Goal: Task Accomplishment & Management: Complete application form

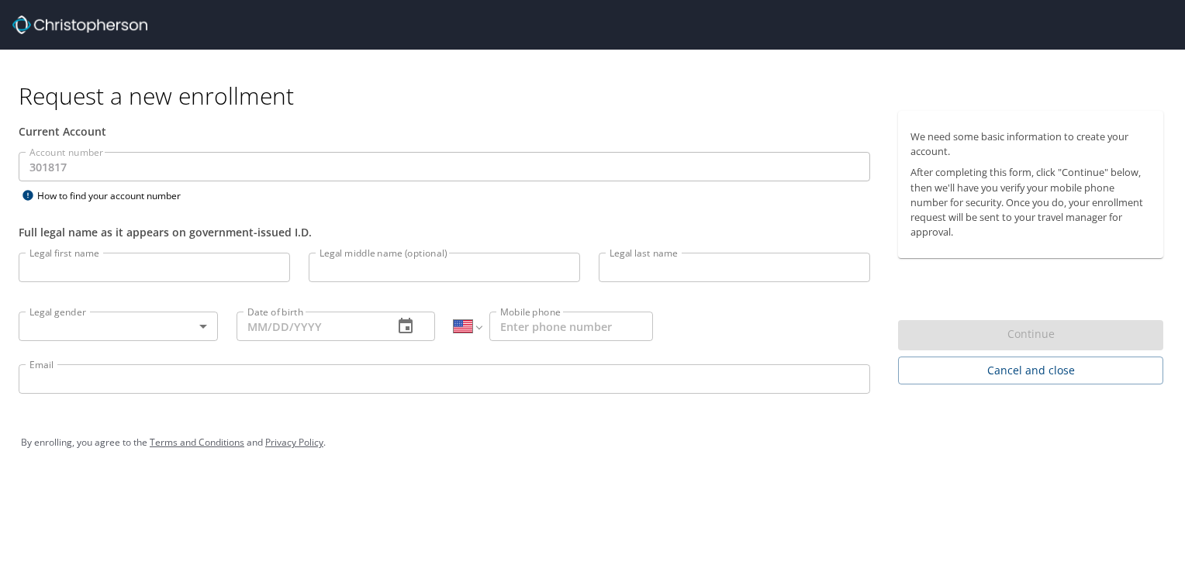
select select "US"
click at [180, 266] on input "Legal first name" at bounding box center [154, 267] width 271 height 29
type input "Clayton"
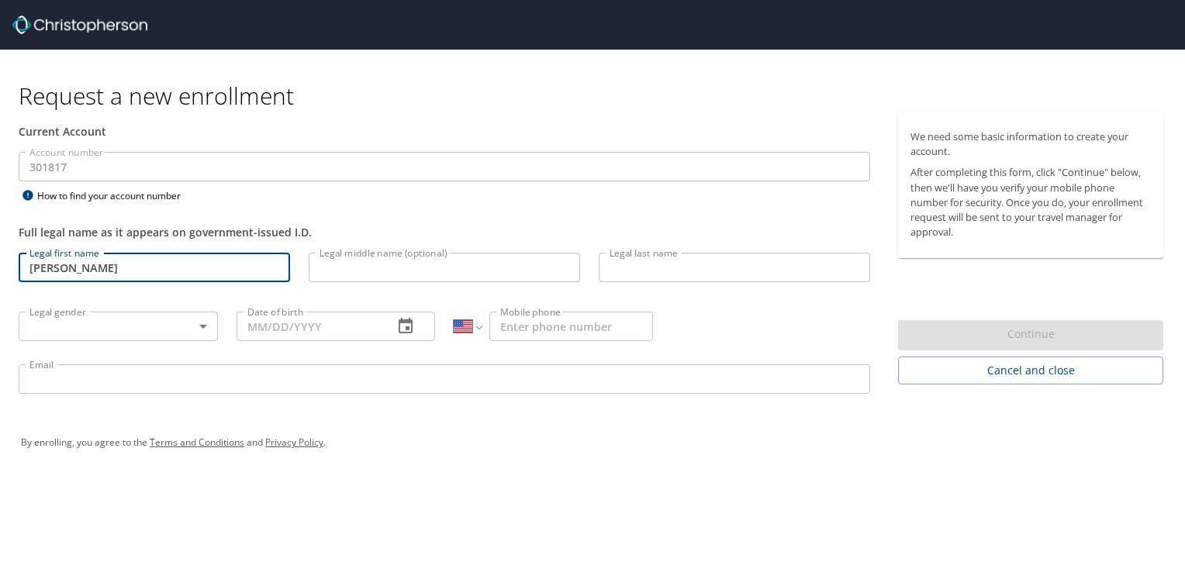
type input "Caldwell"
type input "11/10/2000"
type input "1 (818) 433-1173"
type input "ccaldwell@lifewave.com"
click at [144, 330] on body "Request a new enrollment Current Account Account number 301817 Account number H…" at bounding box center [592, 286] width 1185 height 572
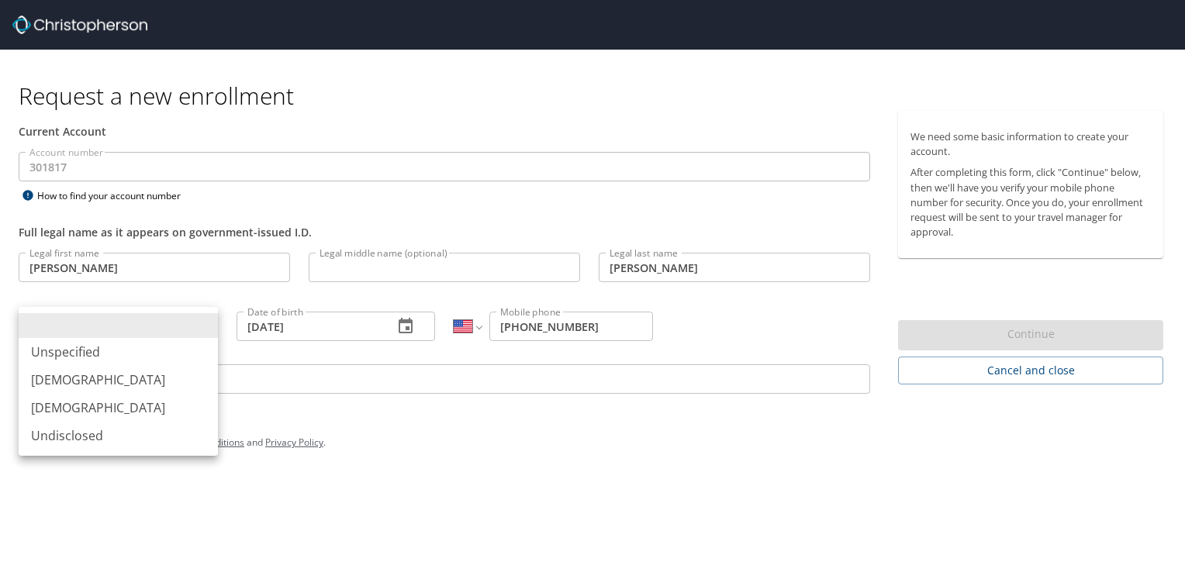
click at [174, 379] on li "Male" at bounding box center [118, 380] width 199 height 28
type input "Male"
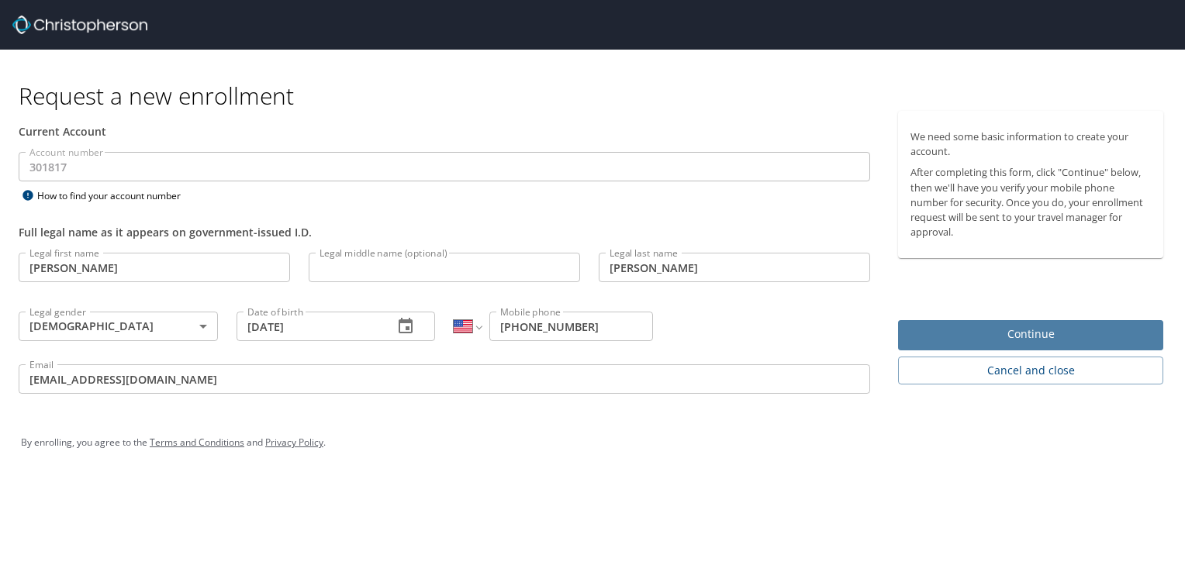
click at [1005, 340] on span "Continue" at bounding box center [1031, 334] width 240 height 19
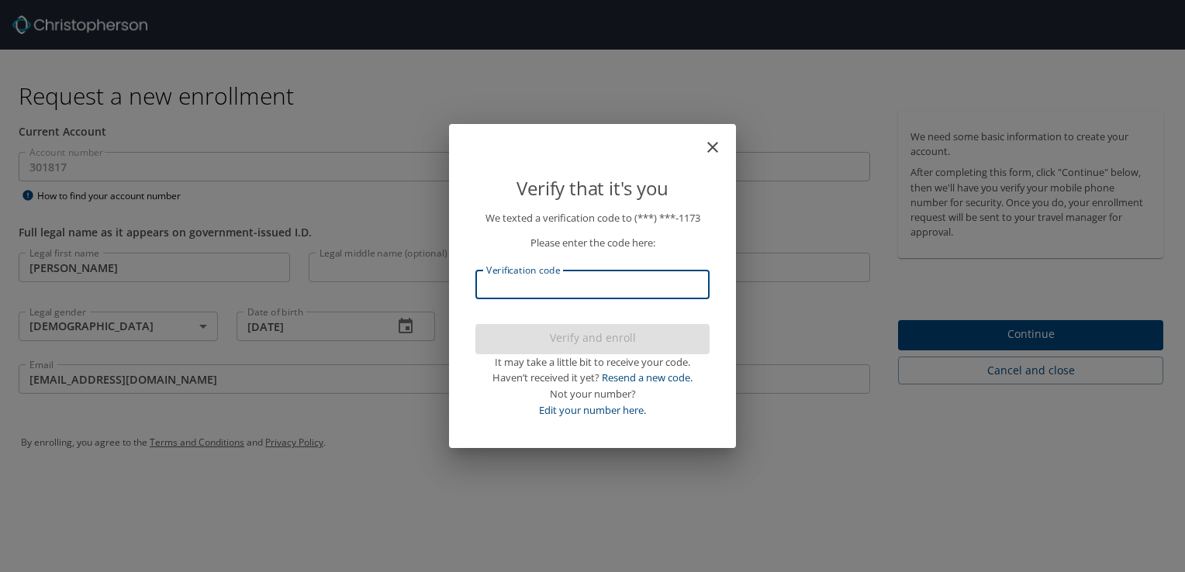
click at [574, 296] on input "Verification code" at bounding box center [592, 284] width 234 height 29
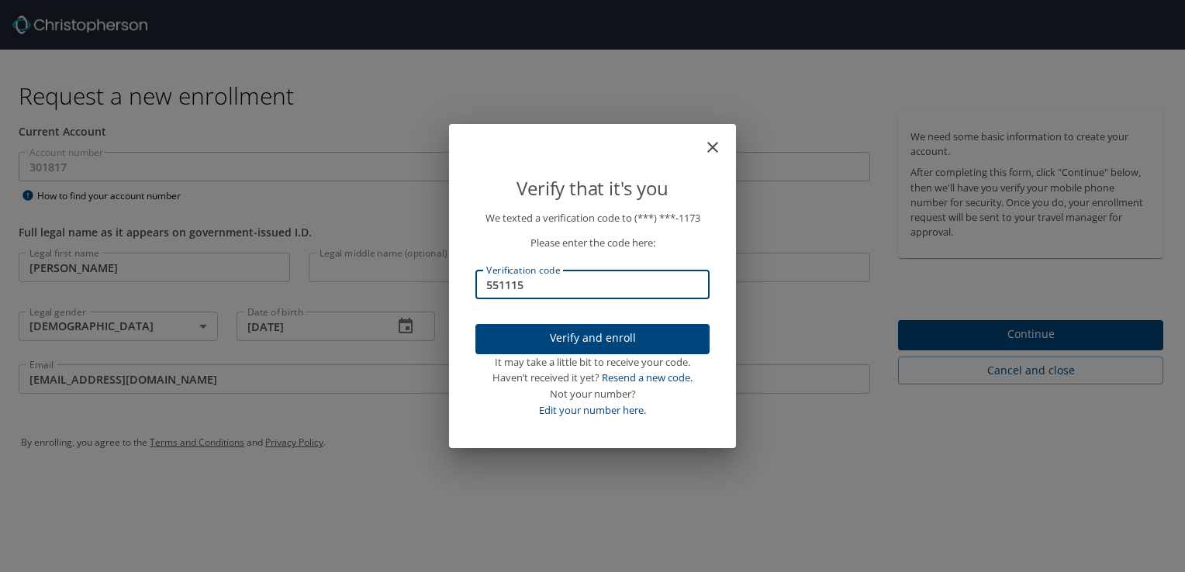
type input "551115"
click at [599, 342] on span "Verify and enroll" at bounding box center [592, 338] width 209 height 19
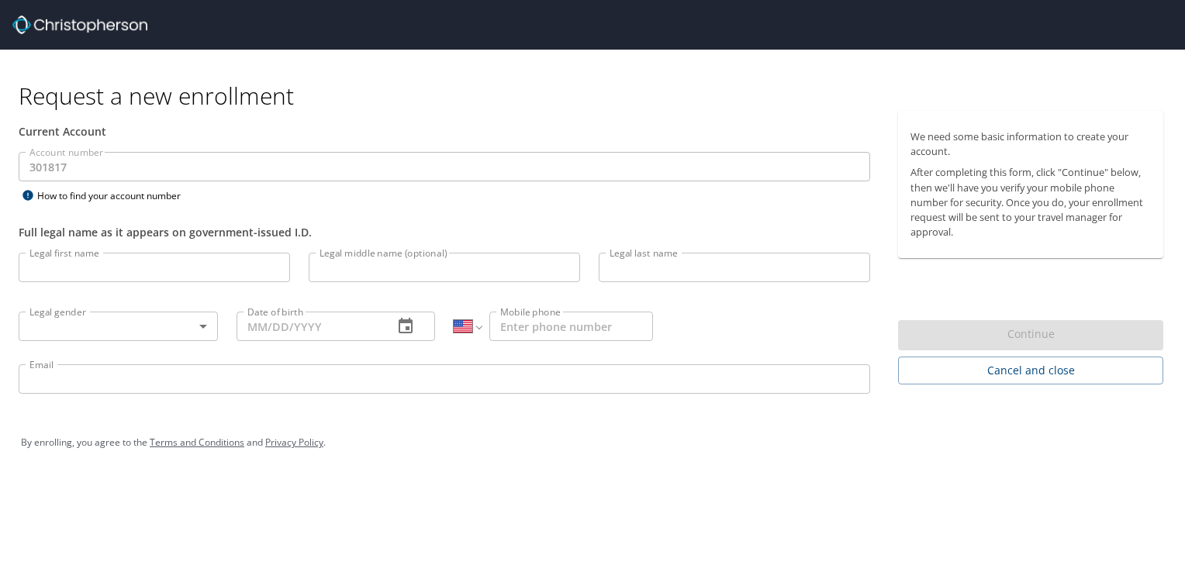
select select "US"
